Goal: Task Accomplishment & Management: Use online tool/utility

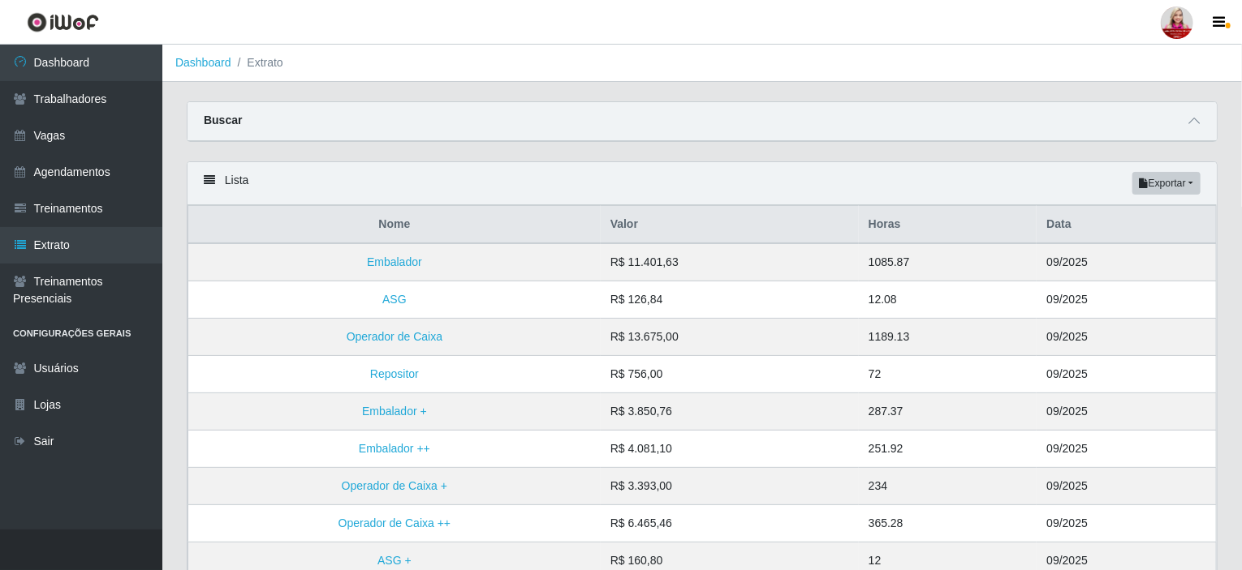
click at [1175, 28] on div at bounding box center [1176, 22] width 32 height 32
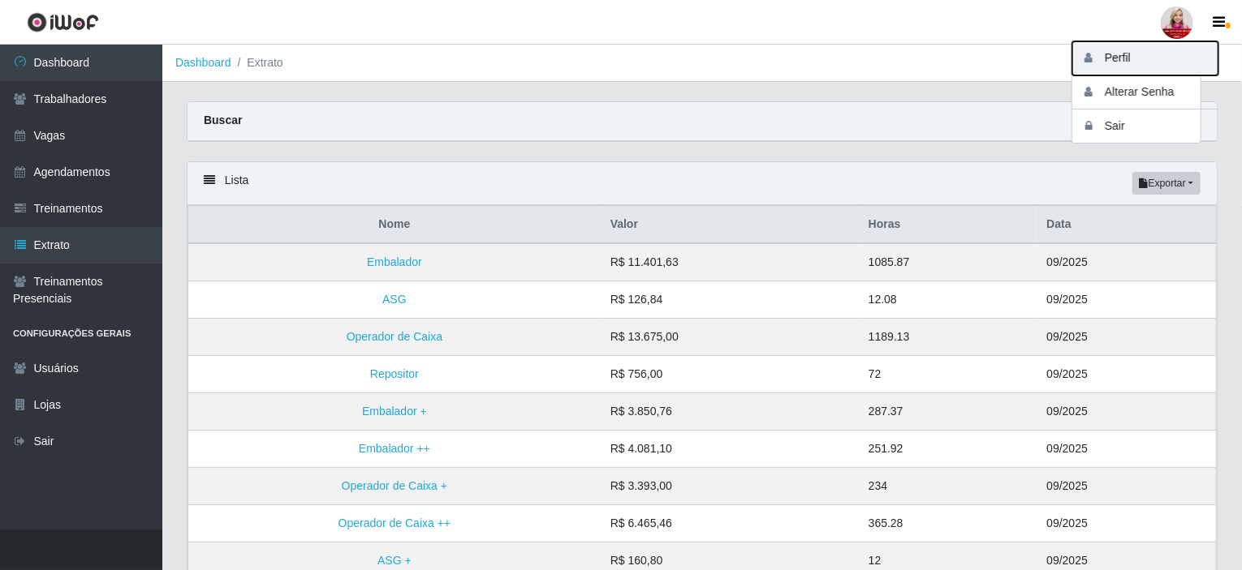
click at [1156, 50] on button "Perfil" at bounding box center [1145, 58] width 146 height 34
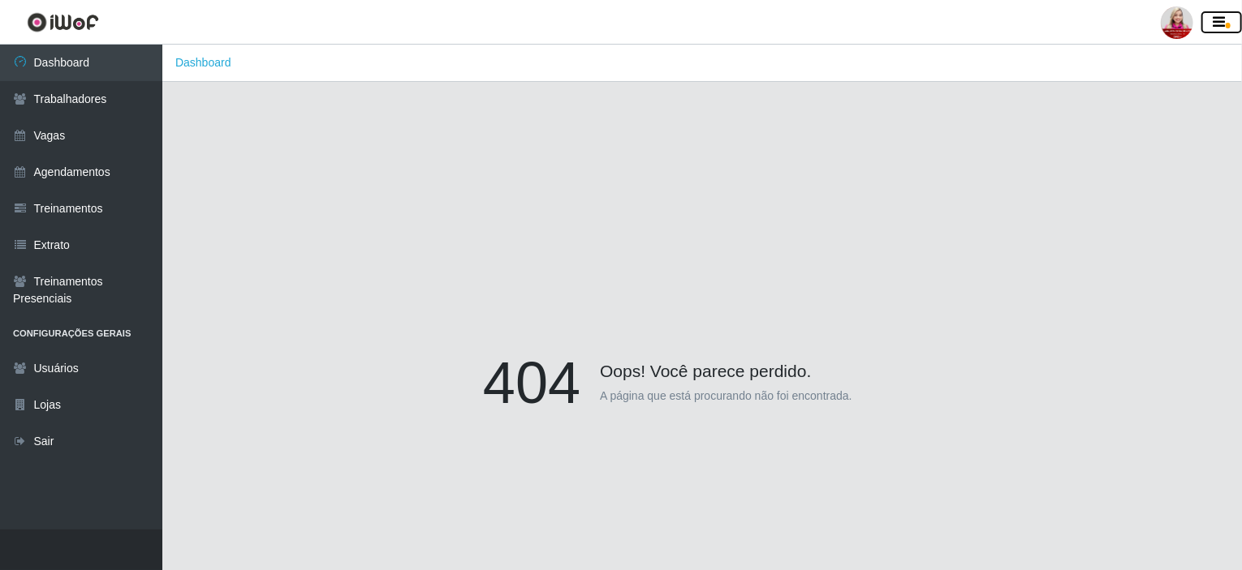
click at [1224, 25] on icon "button" at bounding box center [1219, 22] width 12 height 15
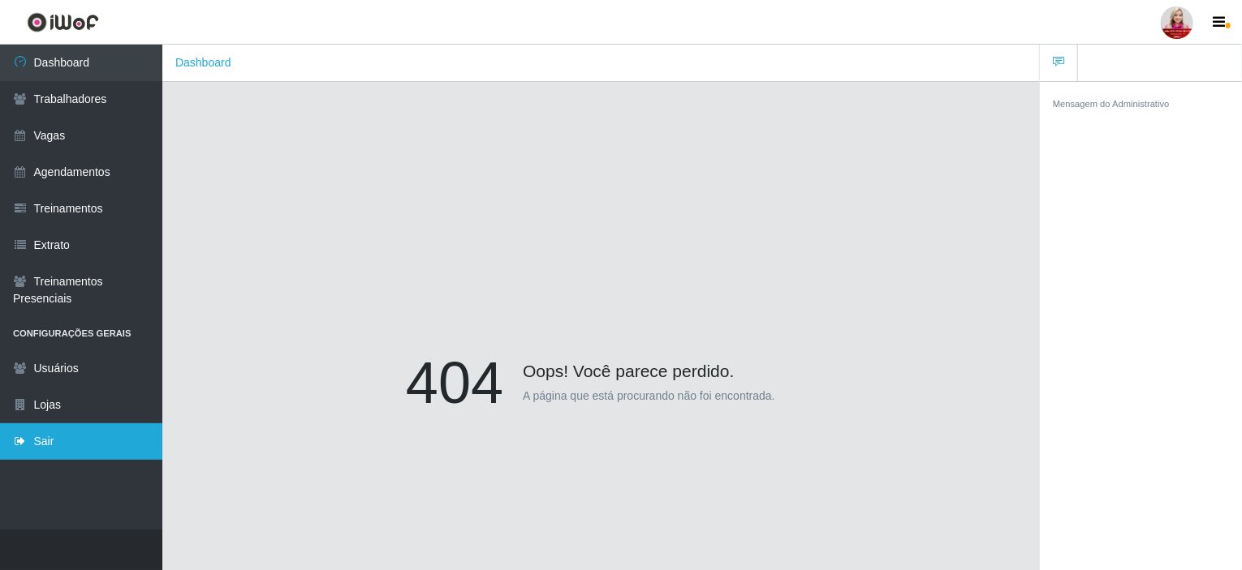
click at [12, 449] on link "Sair" at bounding box center [81, 442] width 162 height 37
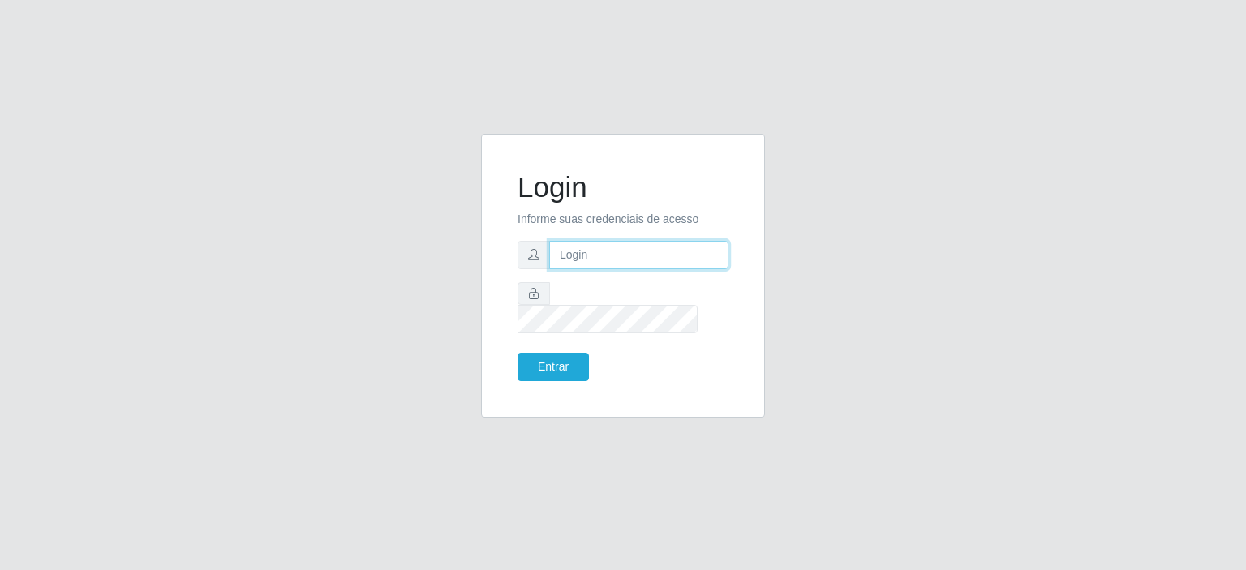
click at [586, 269] on input "text" at bounding box center [638, 255] width 179 height 28
type input "[EMAIL_ADDRESS][DOMAIN_NAME]"
click at [518, 353] on button "Entrar" at bounding box center [553, 367] width 71 height 28
click at [547, 356] on button "Entrar" at bounding box center [553, 367] width 71 height 28
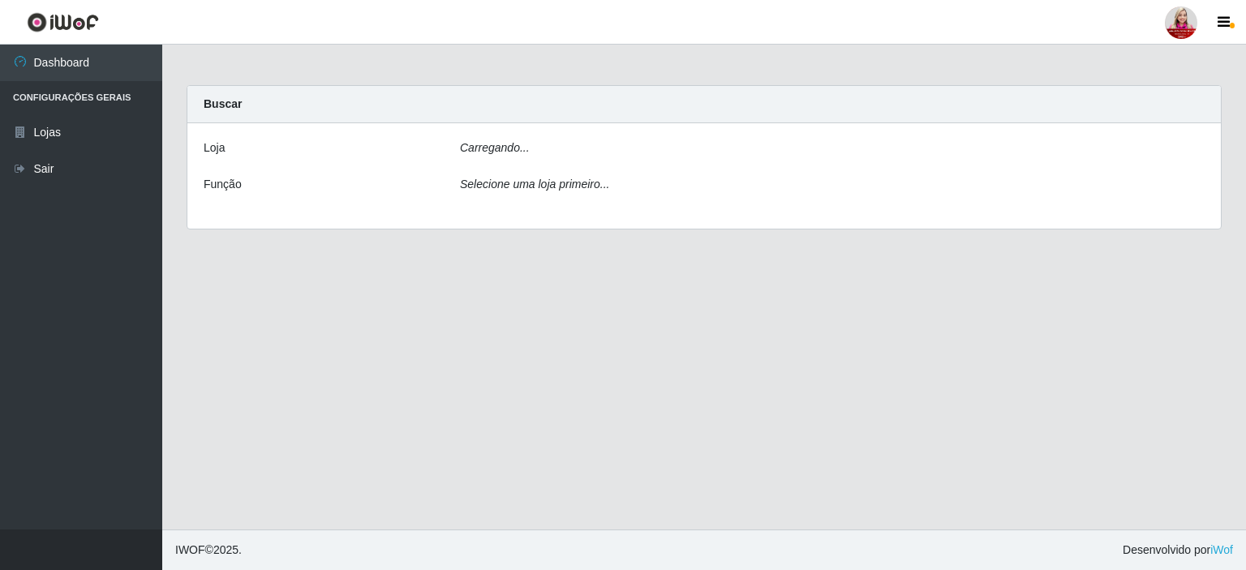
click at [1178, 23] on div at bounding box center [1181, 22] width 32 height 32
click at [1098, 58] on icon "button" at bounding box center [1093, 57] width 16 height 11
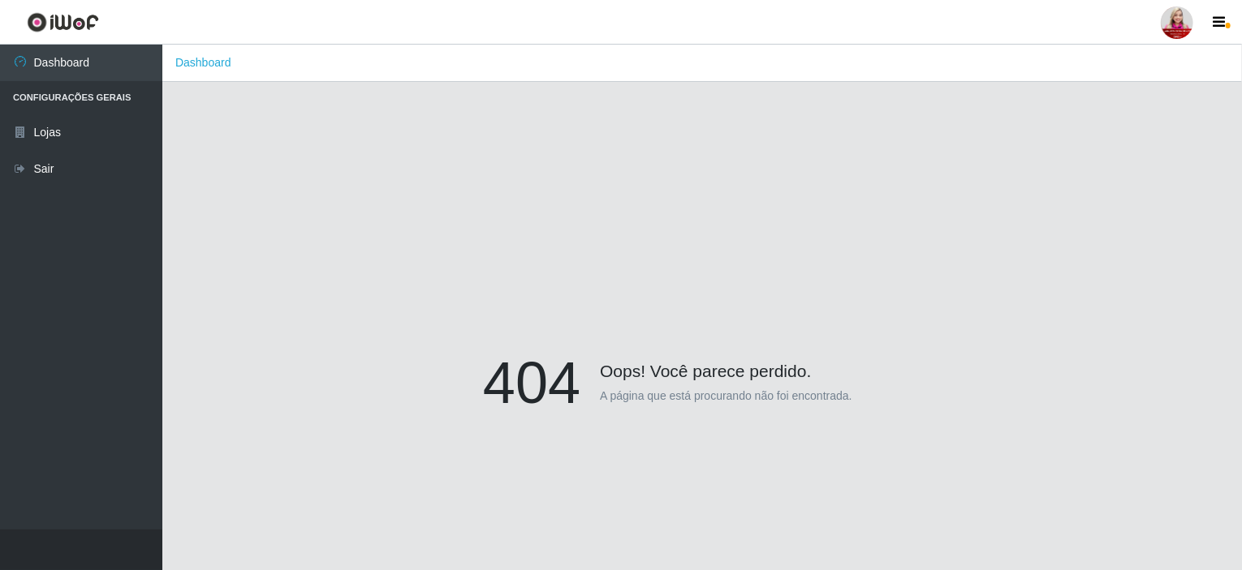
click at [1180, 25] on div at bounding box center [1176, 22] width 32 height 32
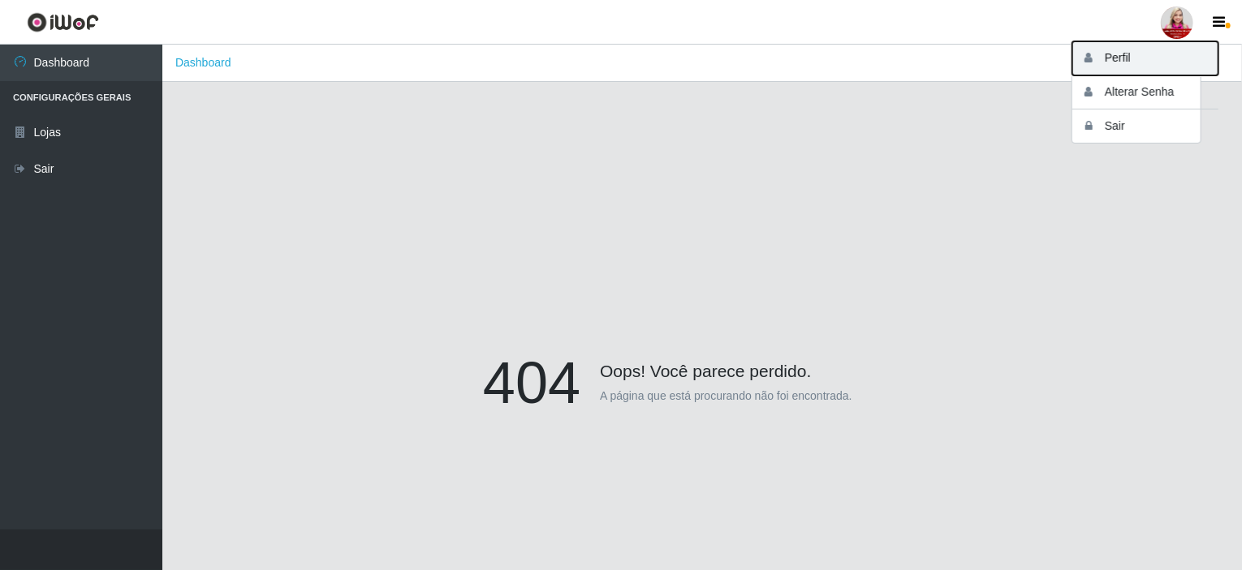
click at [1153, 68] on button "Perfil" at bounding box center [1145, 58] width 146 height 34
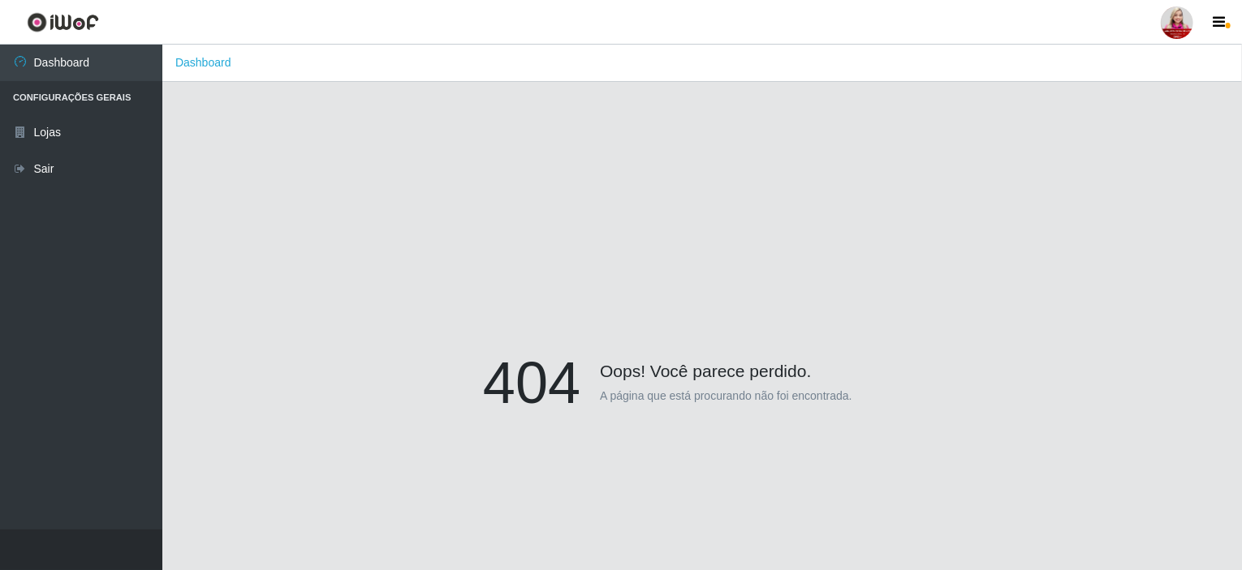
click at [1179, 21] on div at bounding box center [1176, 22] width 32 height 32
click at [1229, 31] on button "button" at bounding box center [1221, 22] width 41 height 23
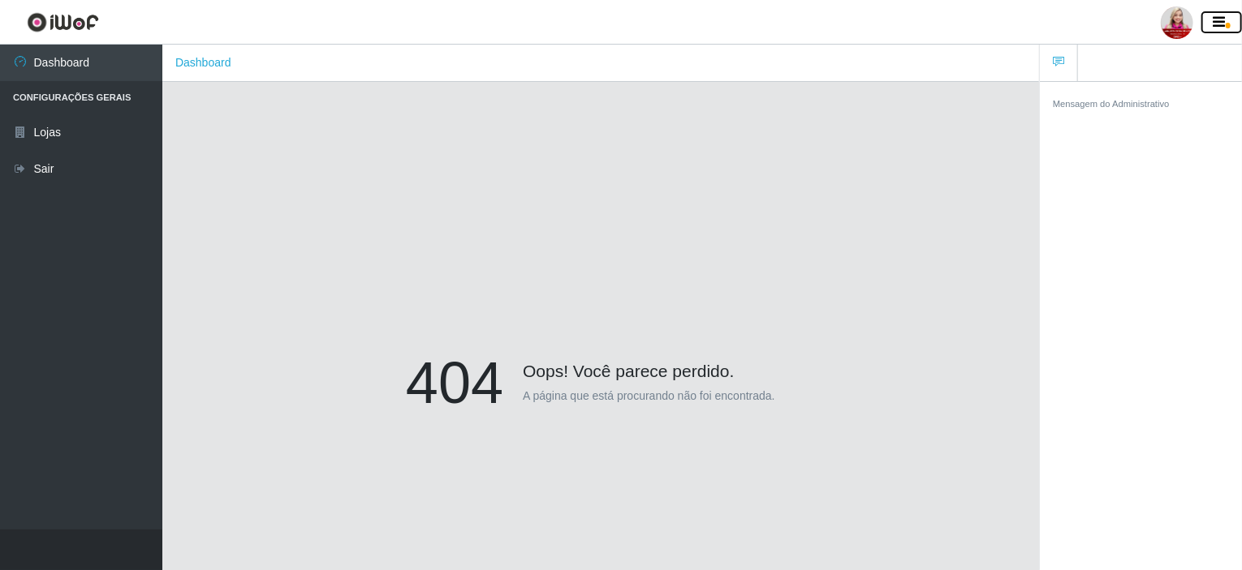
click at [1229, 31] on button "button" at bounding box center [1221, 22] width 41 height 23
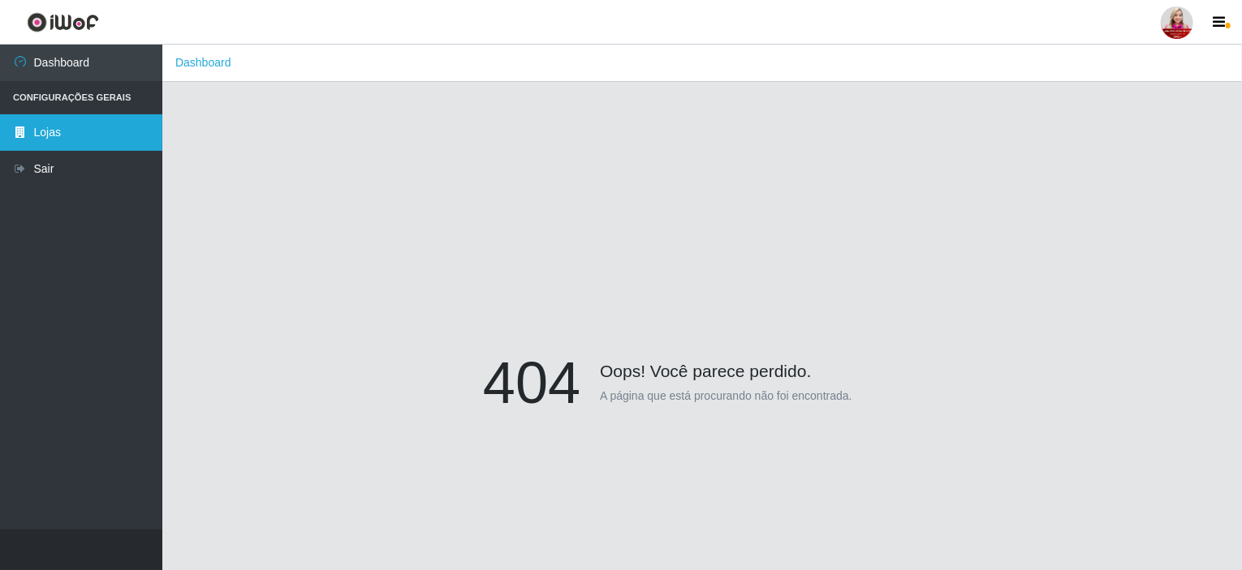
click at [50, 134] on link "Lojas" at bounding box center [81, 132] width 162 height 37
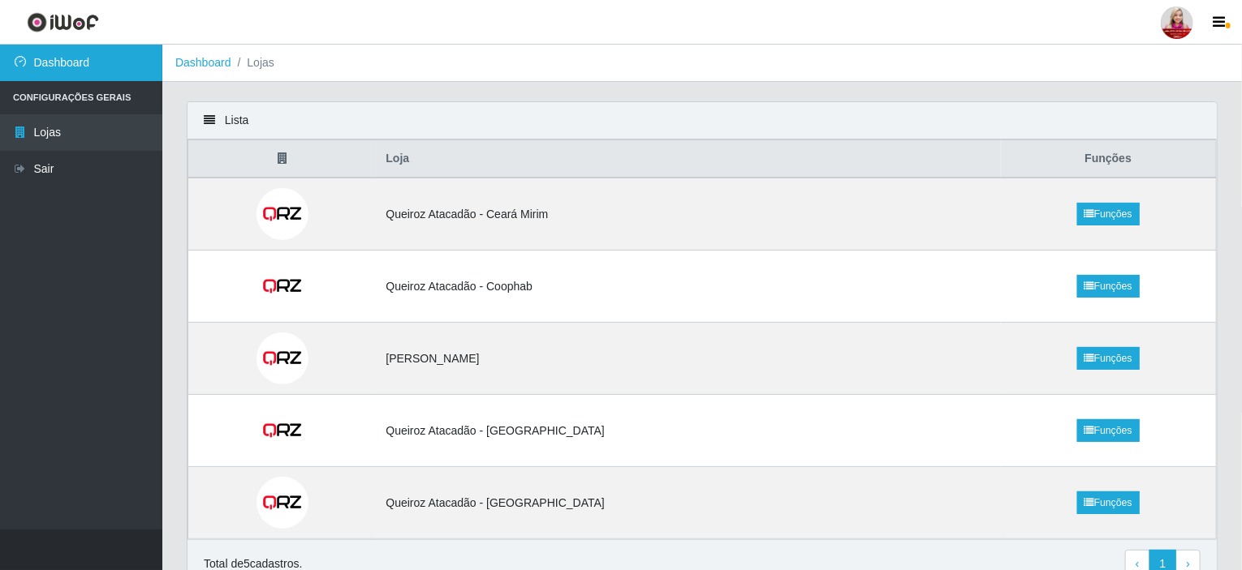
click at [101, 71] on link "Dashboard" at bounding box center [81, 63] width 162 height 37
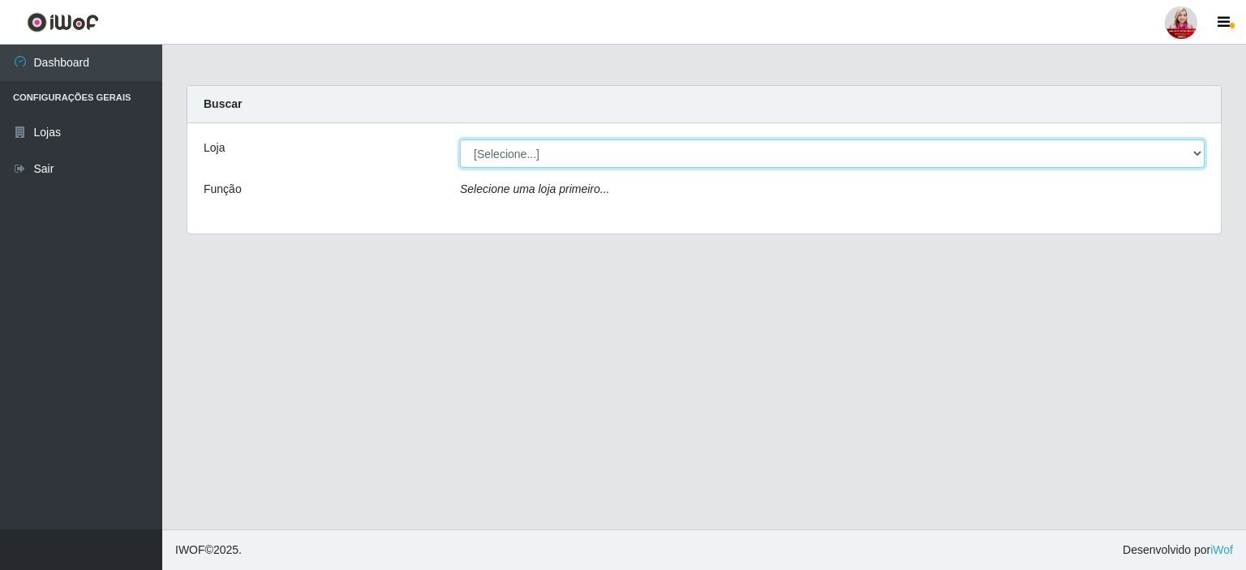
click at [503, 156] on select "[Selecione...] Queiroz [GEOGRAPHIC_DATA] - [GEOGRAPHIC_DATA] [PERSON_NAME][GEOG…" at bounding box center [832, 154] width 745 height 28
select select "523"
click at [460, 140] on select "[Selecione...] Queiroz [GEOGRAPHIC_DATA] - [GEOGRAPHIC_DATA] [PERSON_NAME][GEOG…" at bounding box center [832, 154] width 745 height 28
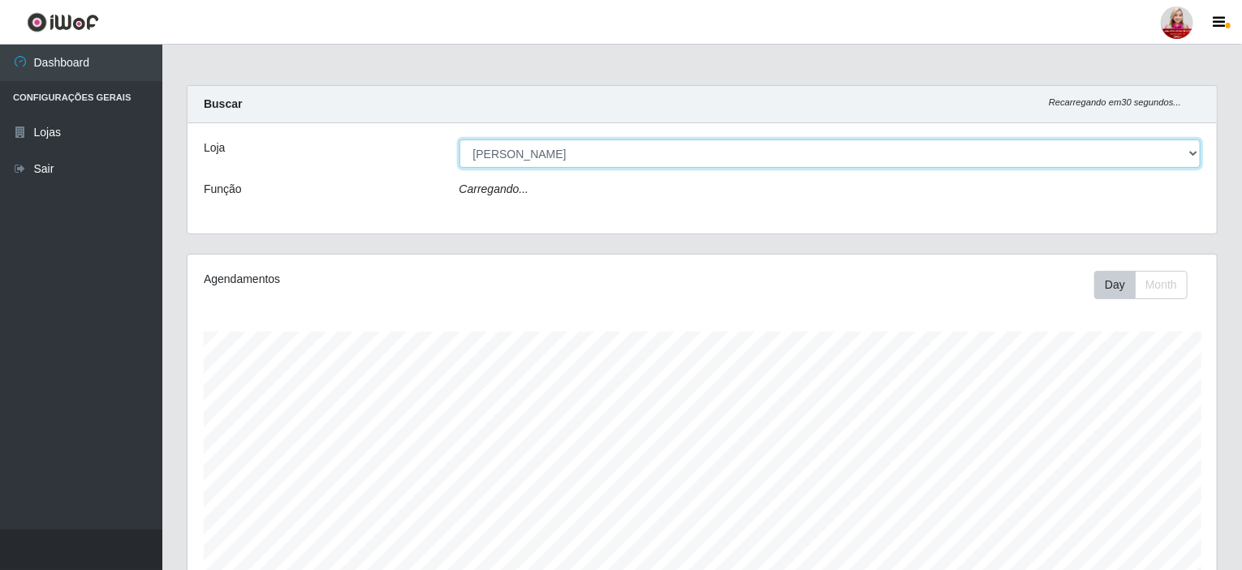
scroll to position [337, 1029]
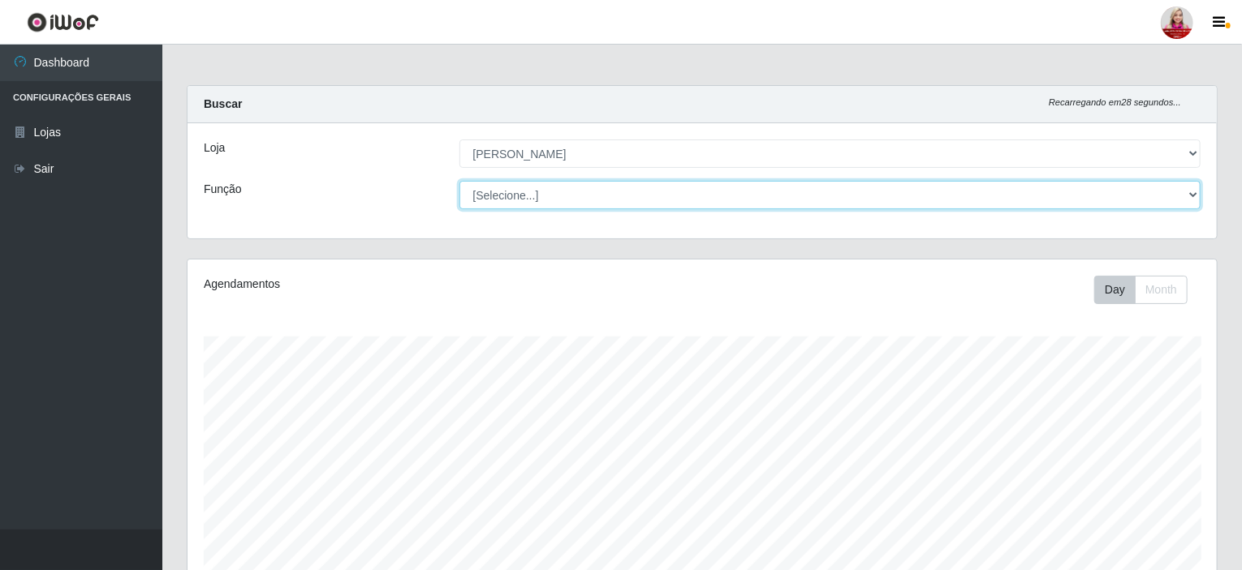
click at [562, 200] on select "[Selecione...] Embalador Embalador + Embalador ++ Repositor Repositor + Reposit…" at bounding box center [830, 195] width 742 height 28
click at [459, 181] on select "[Selecione...] Embalador Embalador + Embalador ++ Repositor Repositor + Reposit…" at bounding box center [830, 195] width 742 height 28
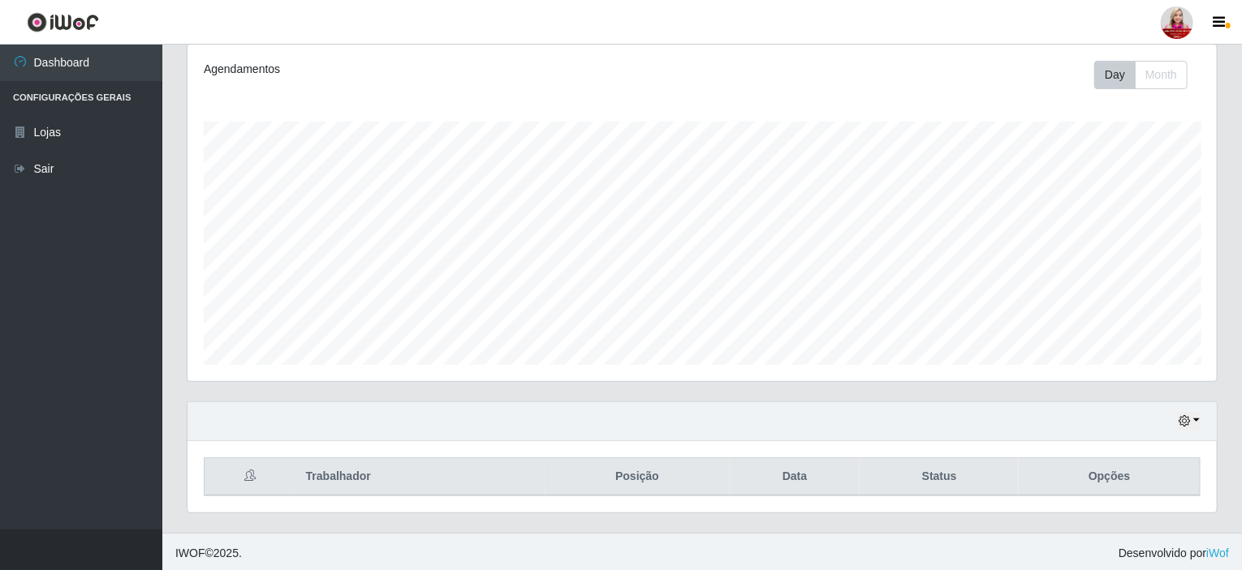
scroll to position [0, 0]
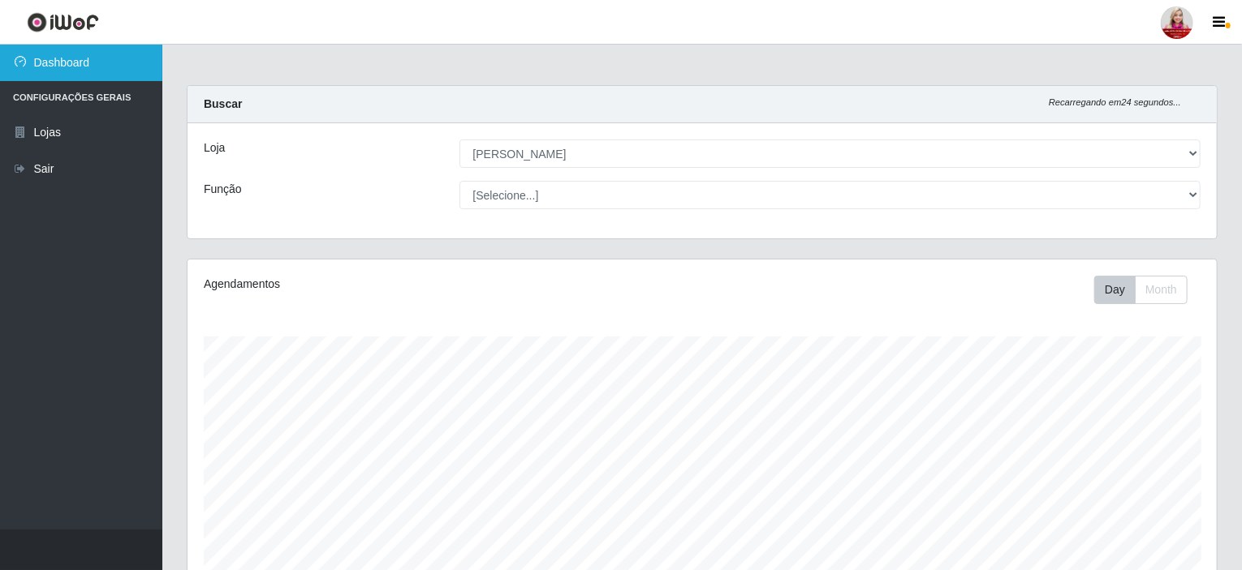
click at [69, 66] on link "Dashboard" at bounding box center [81, 63] width 162 height 37
click at [88, 100] on li "Configurações Gerais" at bounding box center [81, 97] width 162 height 33
click at [91, 67] on link "Dashboard" at bounding box center [81, 63] width 162 height 37
click at [44, 18] on img at bounding box center [63, 22] width 72 height 20
